Goal: Find specific page/section: Locate a particular part of the current website

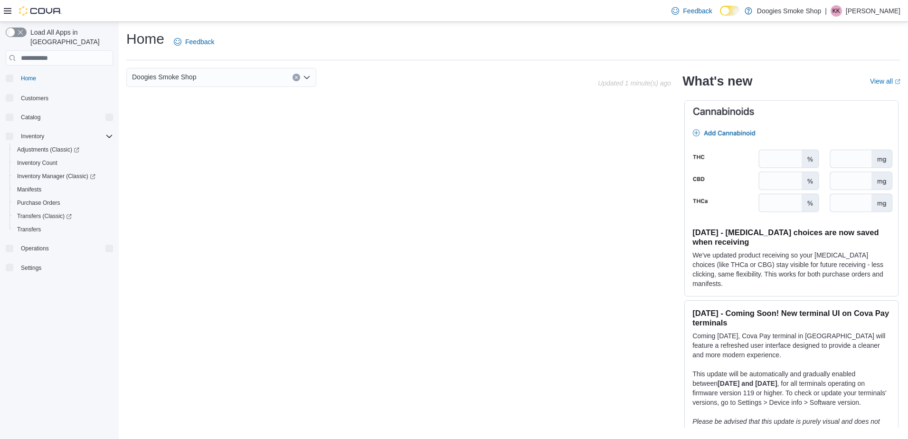
click at [9, 12] on icon at bounding box center [8, 11] width 8 height 8
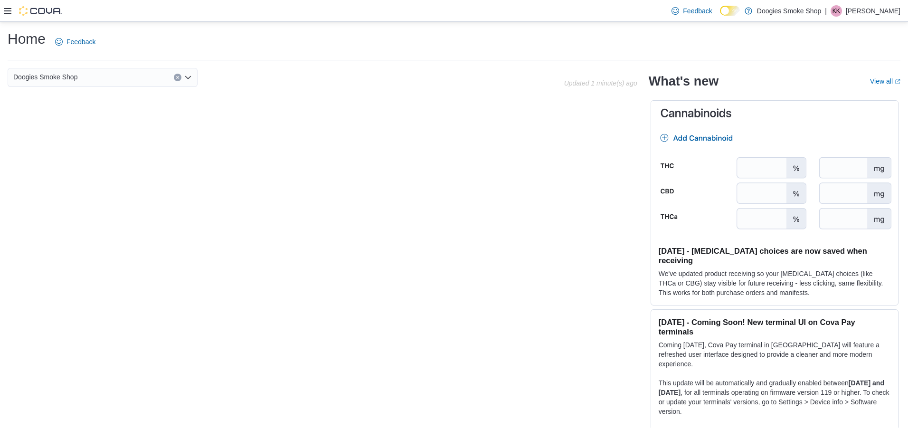
click at [54, 91] on div "Doogies Smoke Shop Updated 1 minute(s) ago" at bounding box center [323, 83] width 630 height 30
click at [52, 82] on span "Doogies Smoke Shop" at bounding box center [45, 76] width 64 height 11
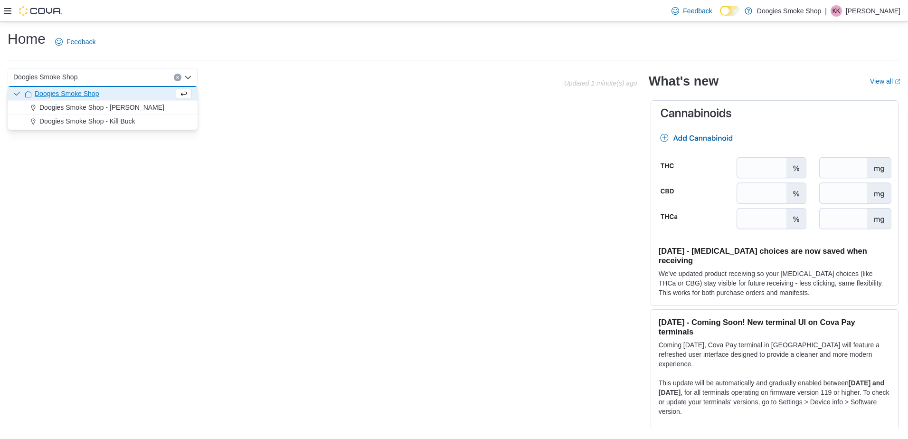
click at [55, 150] on div "Doogies Smoke Shop Combo box. Selected. Doogies Smoke Shop. Press Backspace to …" at bounding box center [454, 247] width 893 height 359
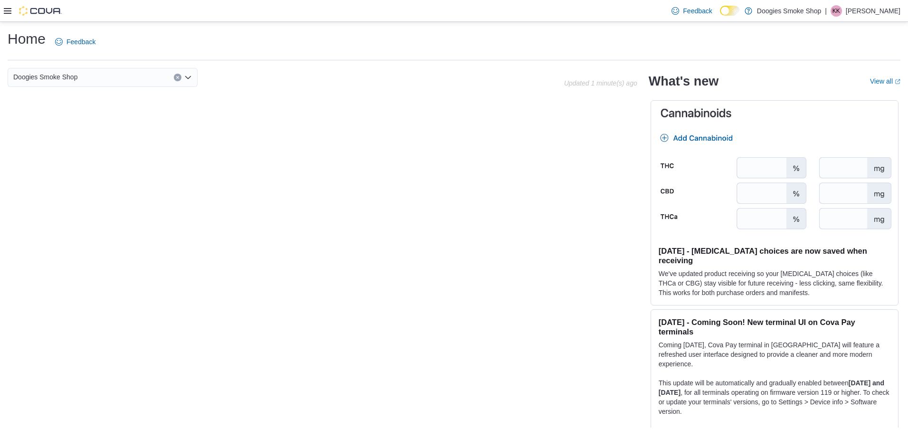
click at [8, 11] on icon at bounding box center [8, 11] width 8 height 8
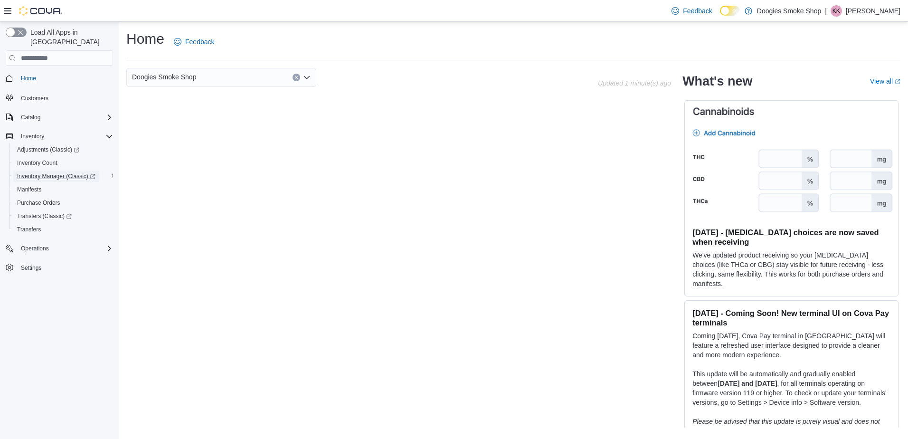
click at [62, 170] on span "Inventory Manager (Classic)" at bounding box center [56, 175] width 78 height 11
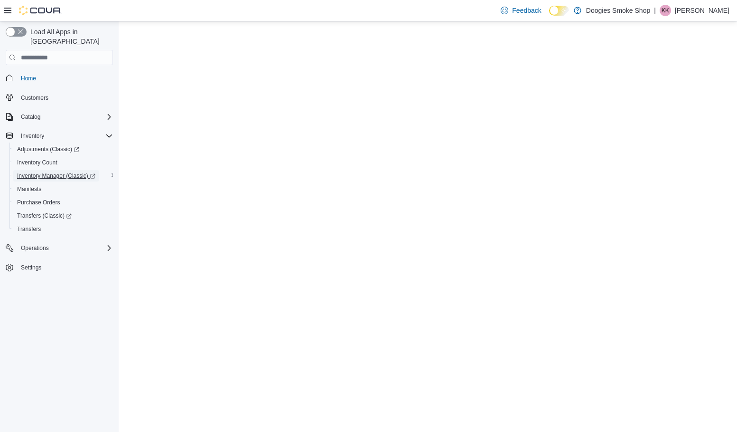
click at [50, 172] on span "Inventory Manager (Classic)" at bounding box center [56, 176] width 78 height 8
